Goal: Navigation & Orientation: Find specific page/section

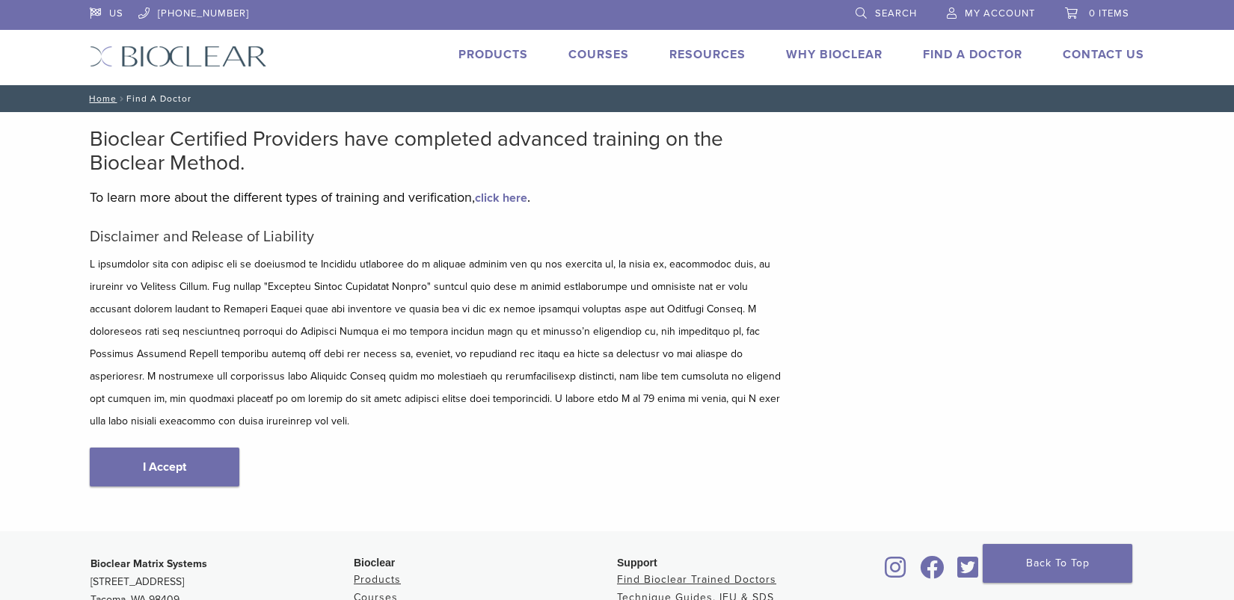
click at [486, 50] on link "Products" at bounding box center [493, 54] width 70 height 15
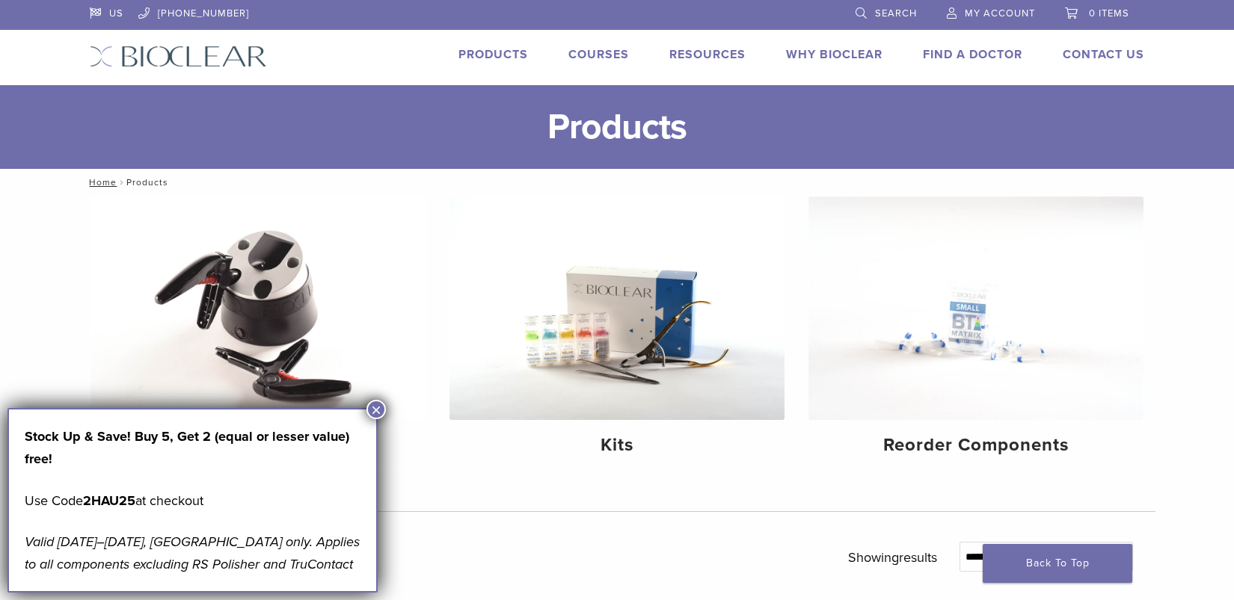
click at [173, 56] on img at bounding box center [178, 57] width 177 height 22
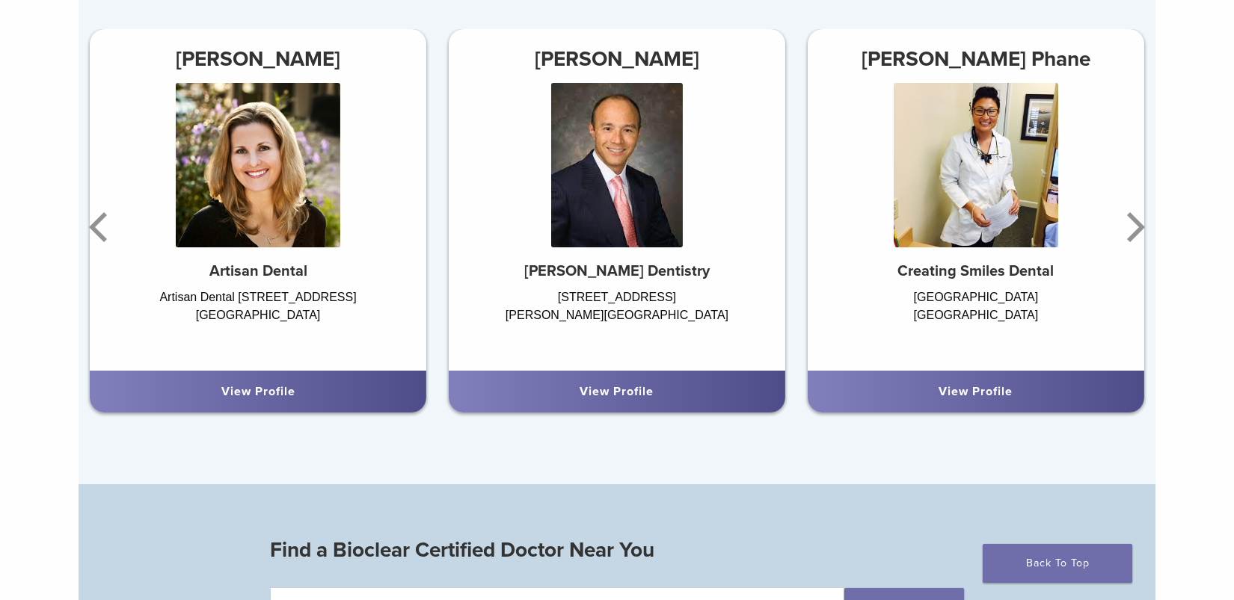
scroll to position [1012, 0]
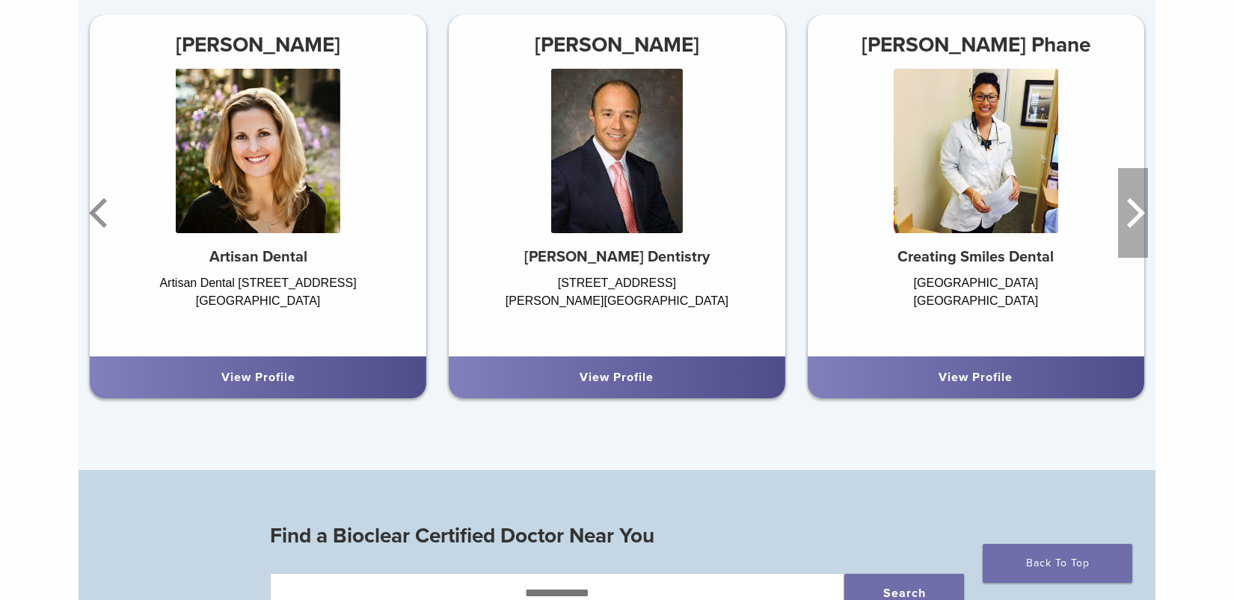
click at [1132, 218] on icon "Next" at bounding box center [1133, 213] width 30 height 90
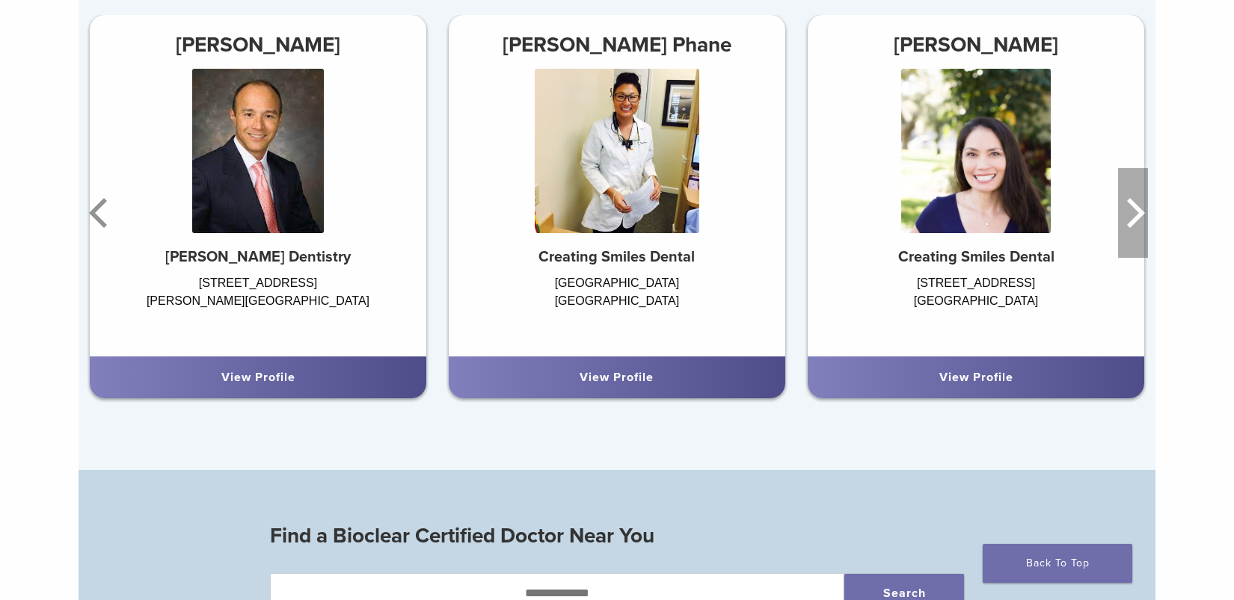
click at [1132, 218] on icon "Next" at bounding box center [1133, 213] width 30 height 90
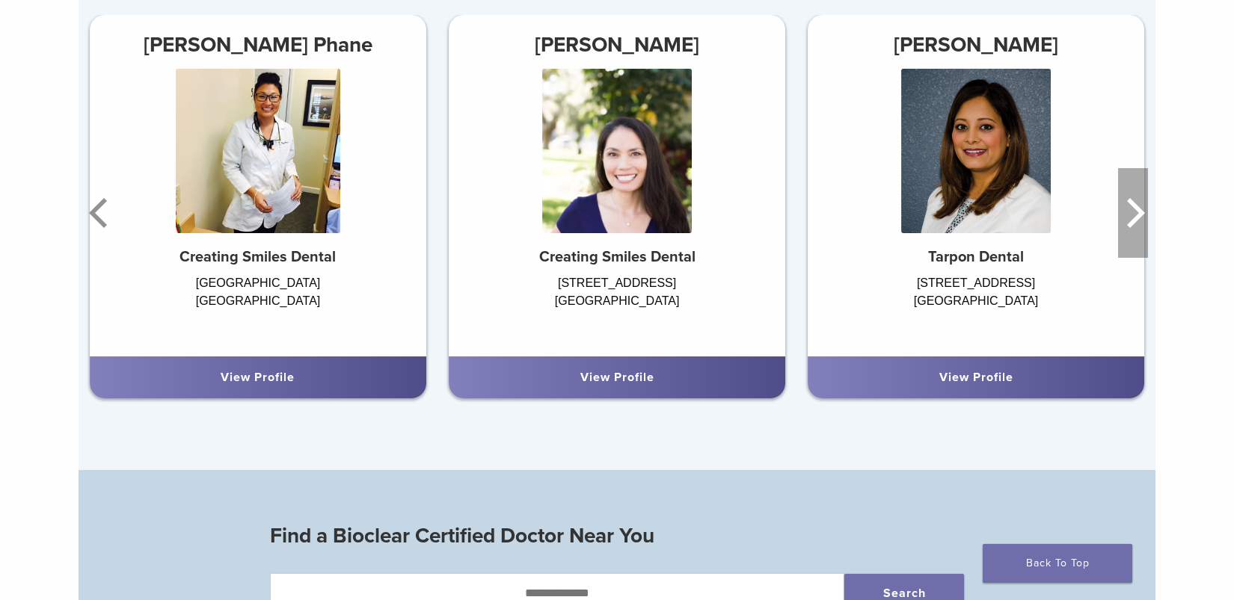
click at [1132, 218] on icon "Next" at bounding box center [1133, 213] width 30 height 90
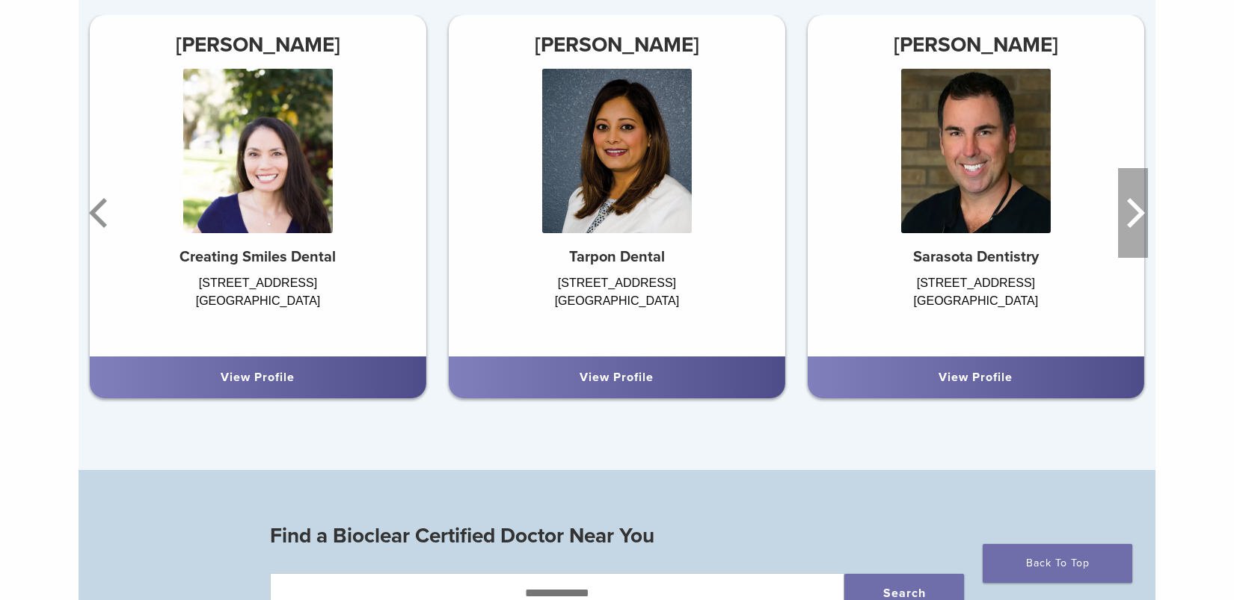
click at [1132, 218] on icon "Next" at bounding box center [1133, 213] width 30 height 90
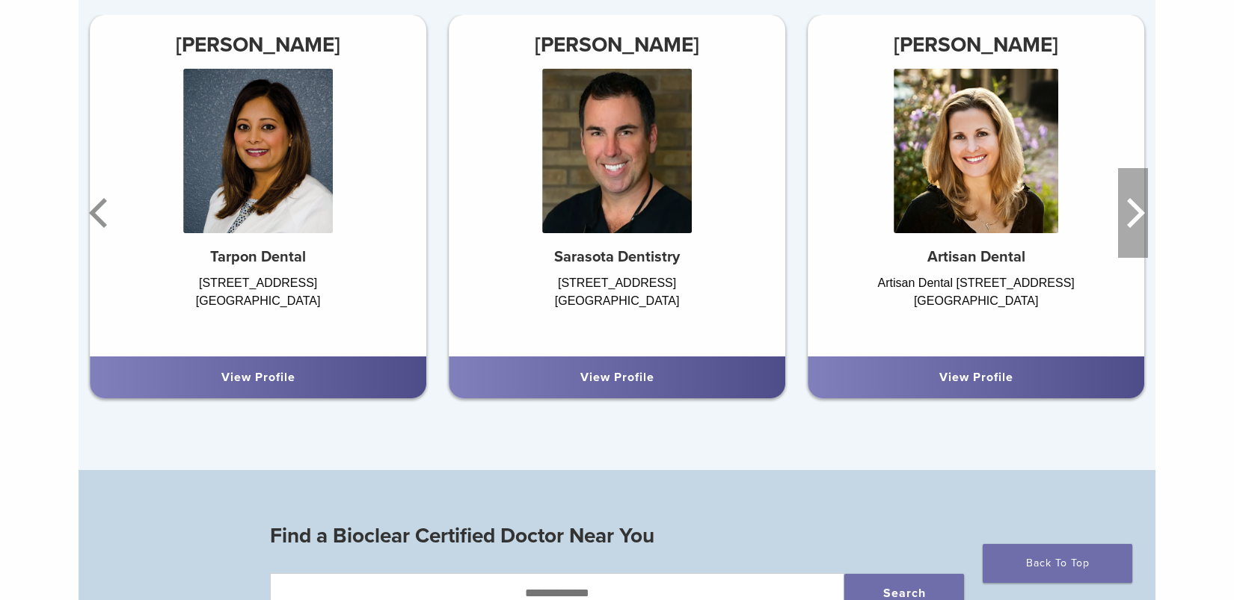
click at [1132, 218] on icon "Next" at bounding box center [1133, 213] width 30 height 90
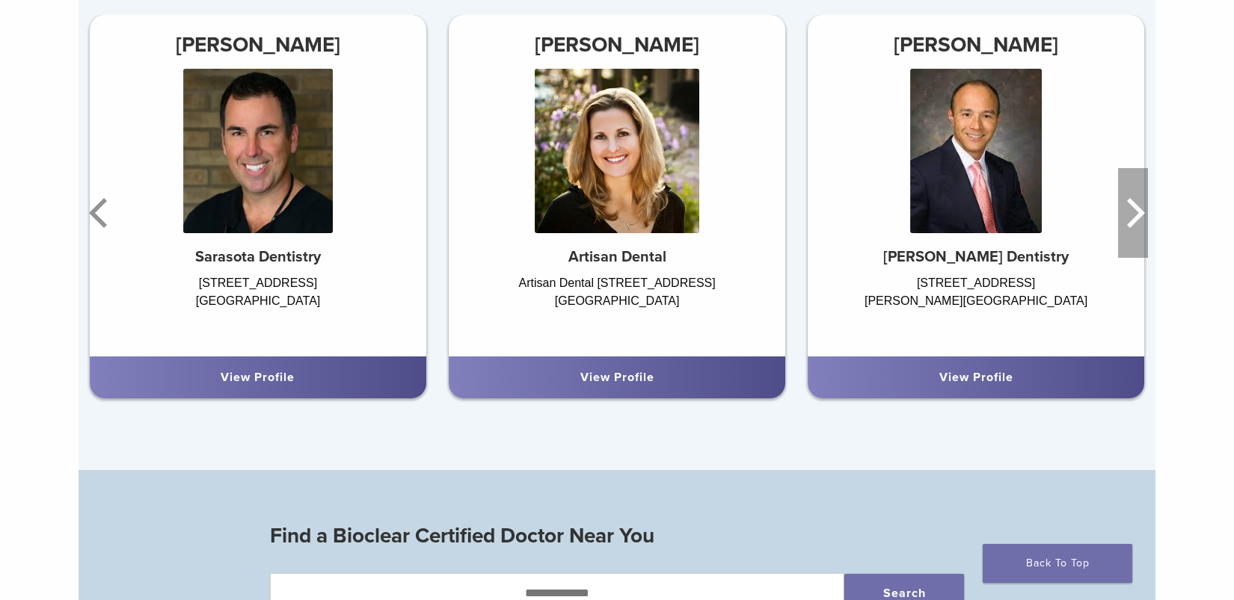
click at [1132, 218] on icon "Next" at bounding box center [1133, 213] width 30 height 90
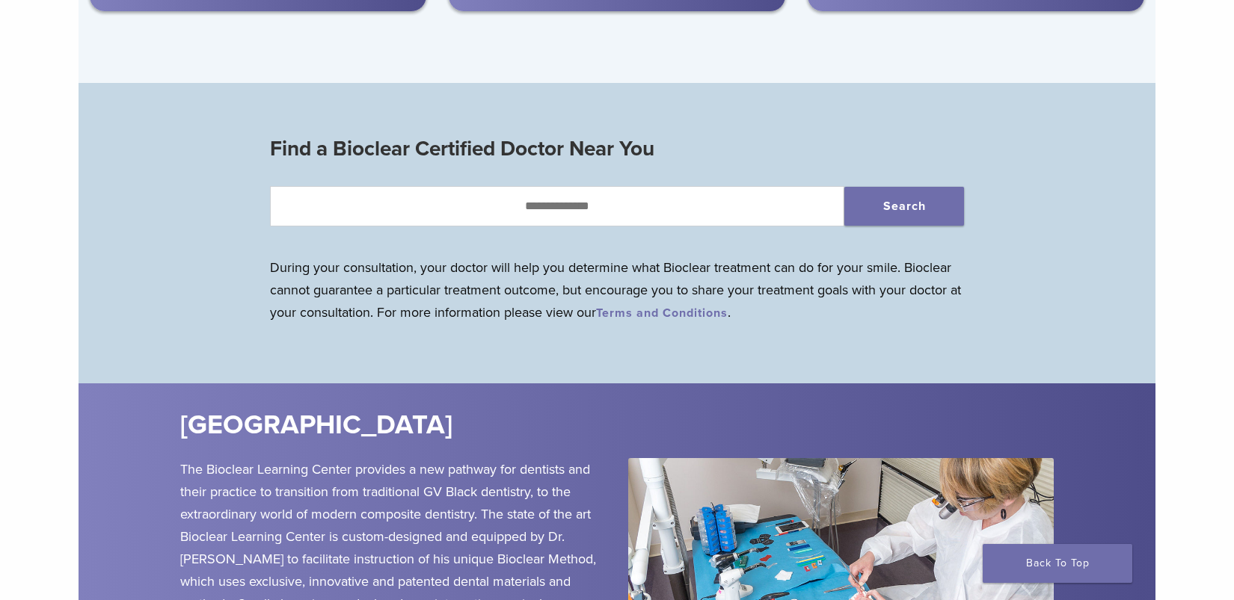
scroll to position [1439, 0]
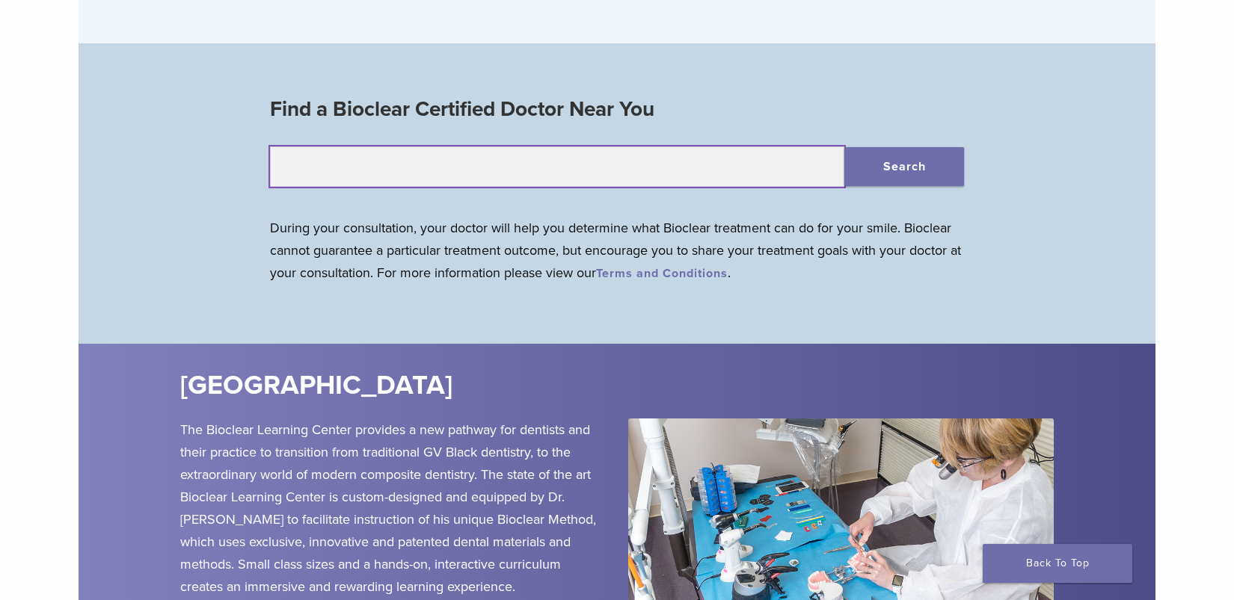
click at [551, 173] on input "text" at bounding box center [557, 167] width 574 height 40
type input "*****"
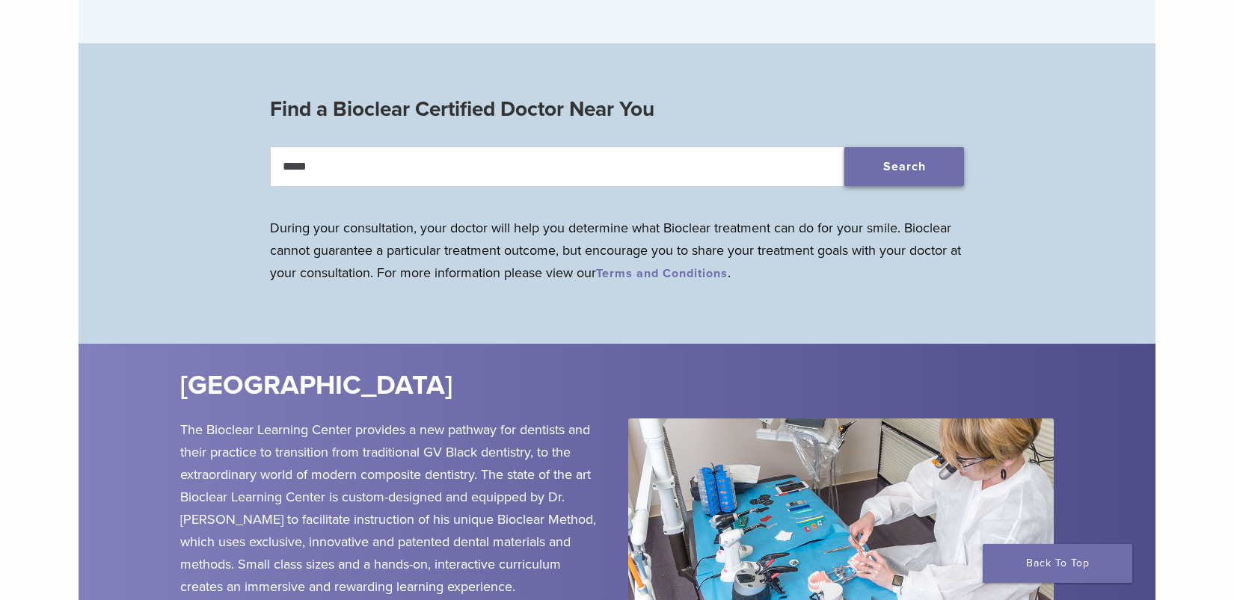
click at [913, 172] on button "Search" at bounding box center [904, 166] width 120 height 39
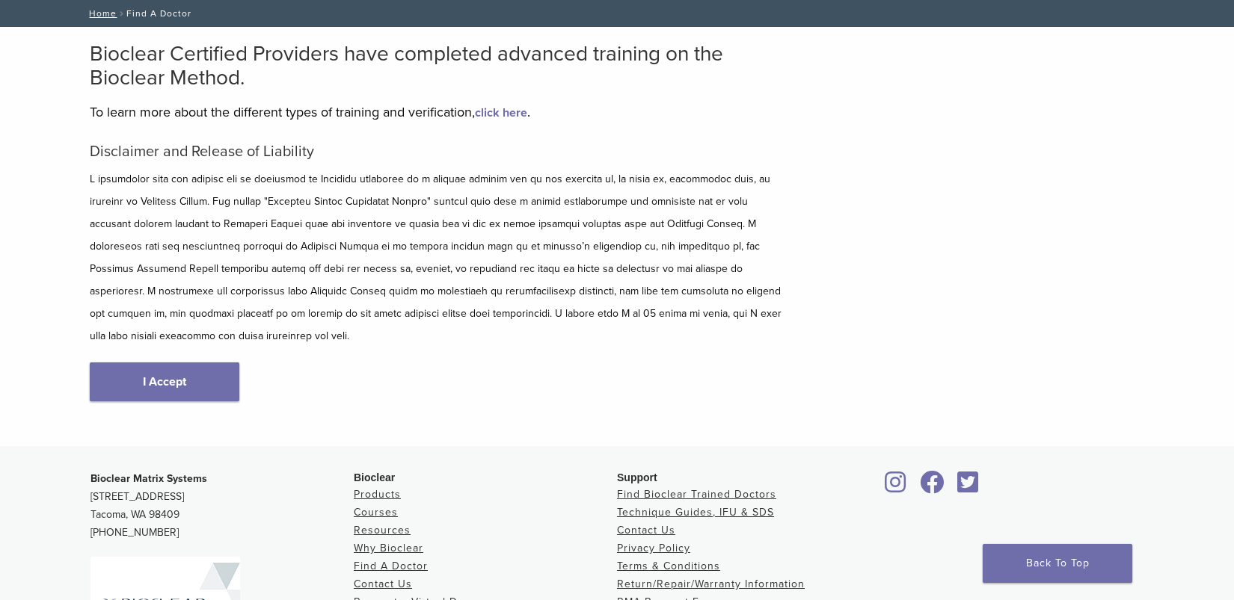
scroll to position [92, 0]
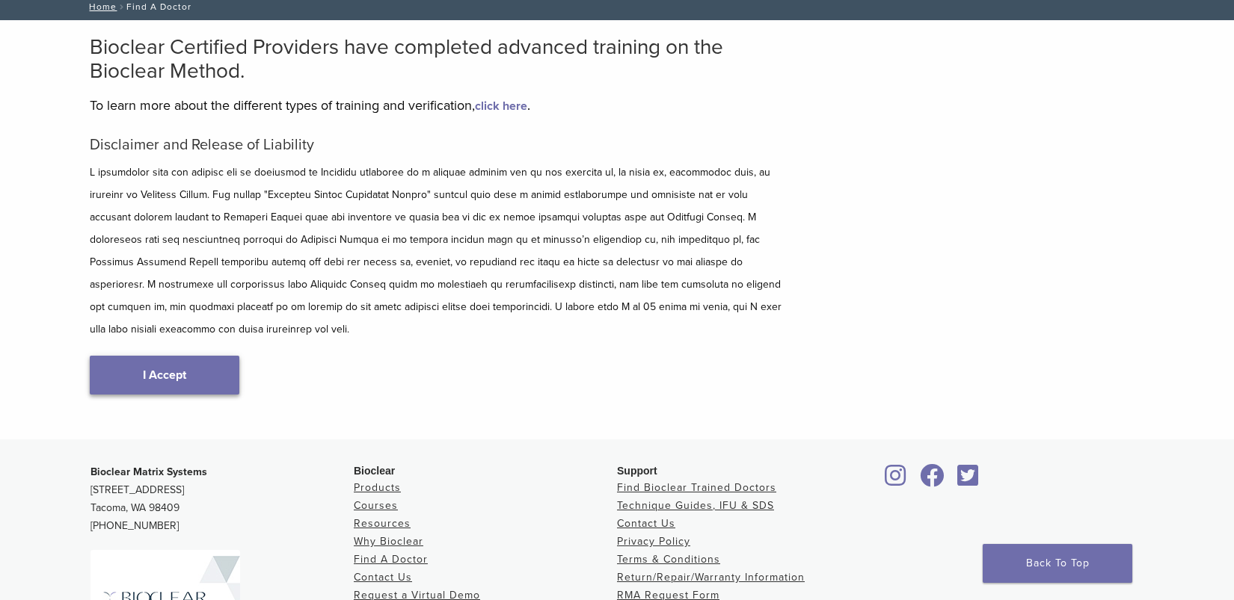
click at [156, 356] on link "I Accept" at bounding box center [165, 375] width 150 height 39
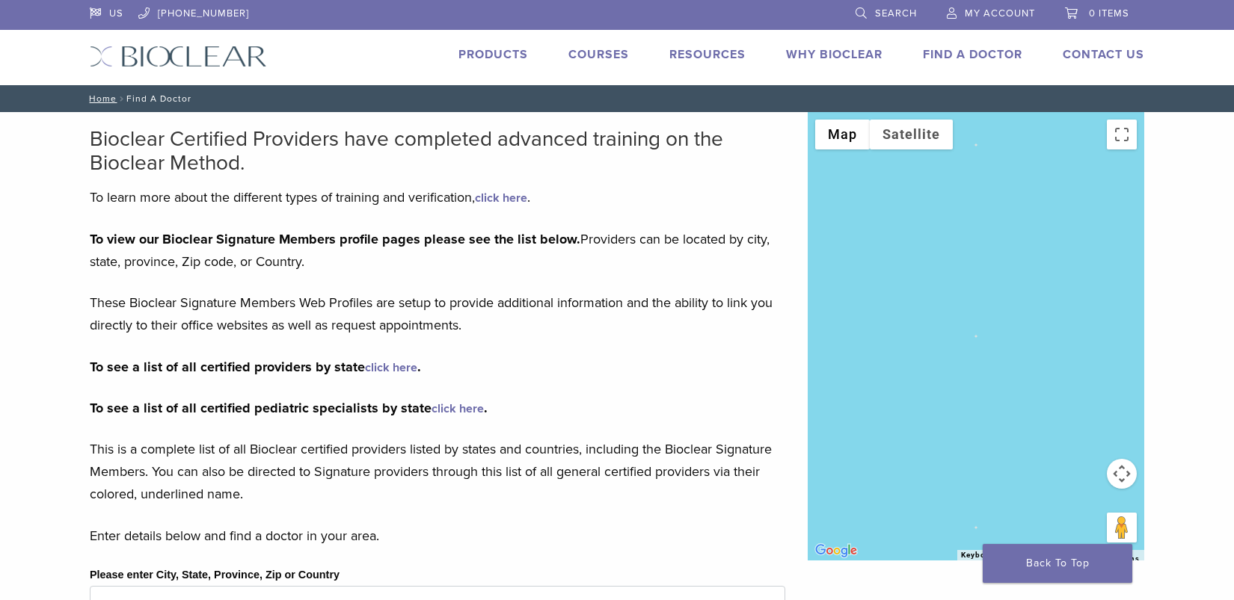
click at [807, 49] on link "Why Bioclear" at bounding box center [834, 54] width 96 height 15
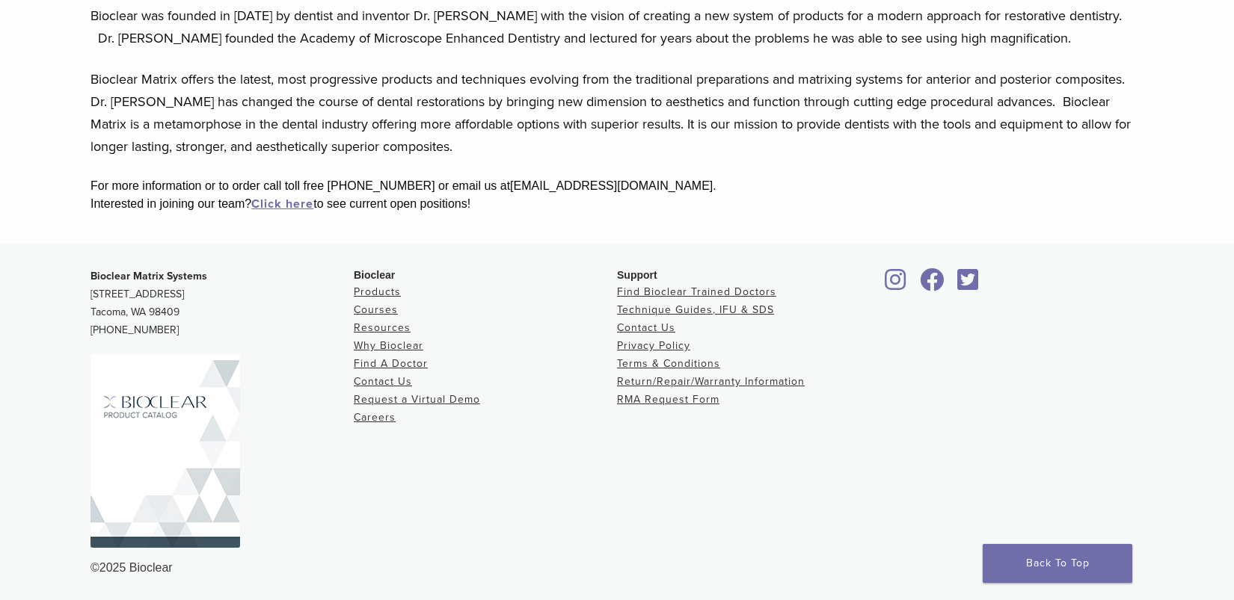
scroll to position [375, 0]
